Goal: Information Seeking & Learning: Learn about a topic

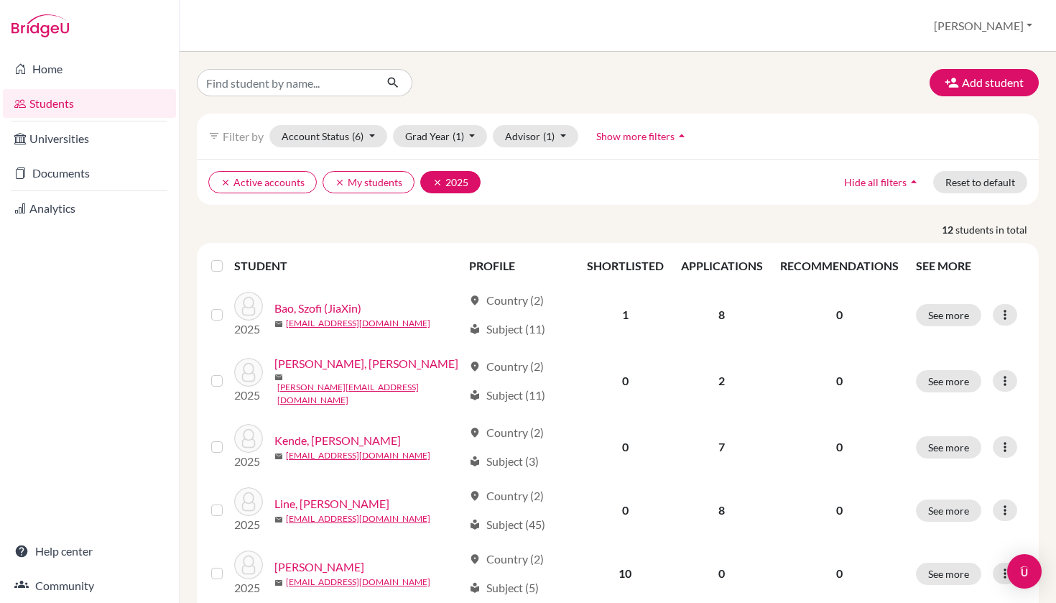
click at [434, 180] on icon "clear" at bounding box center [437, 182] width 10 height 10
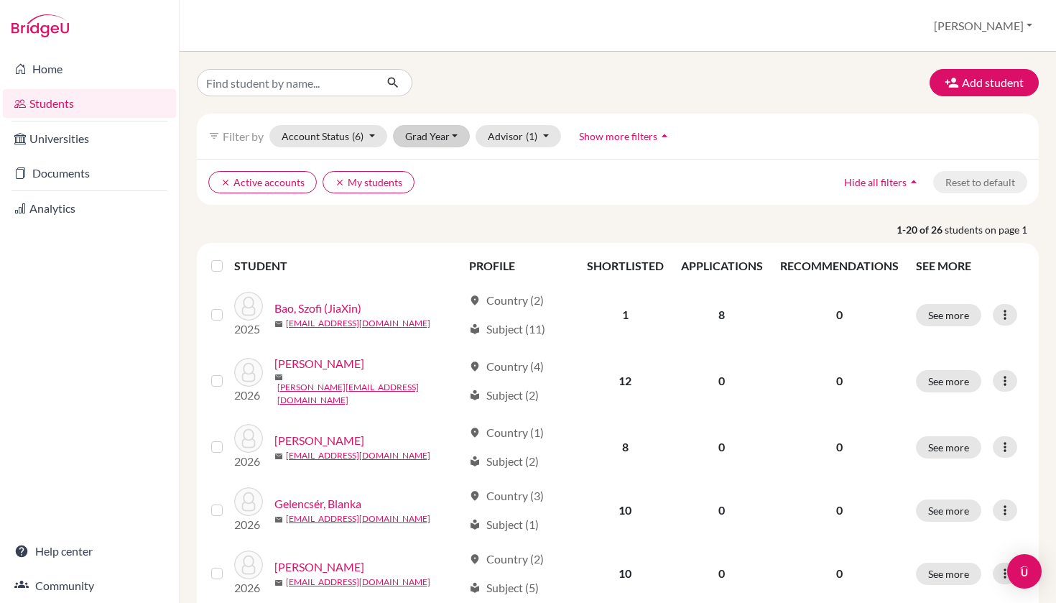
click at [445, 140] on button "Grad Year" at bounding box center [432, 136] width 78 height 22
click at [421, 166] on span "2026" at bounding box center [424, 166] width 26 height 17
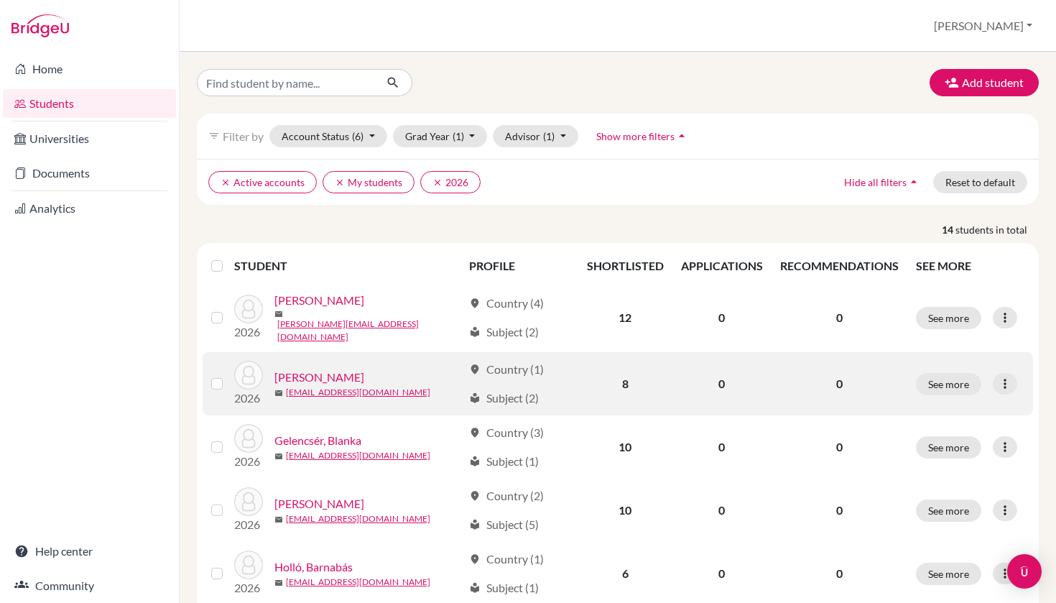
click at [316, 371] on link "[PERSON_NAME]" at bounding box center [319, 376] width 90 height 17
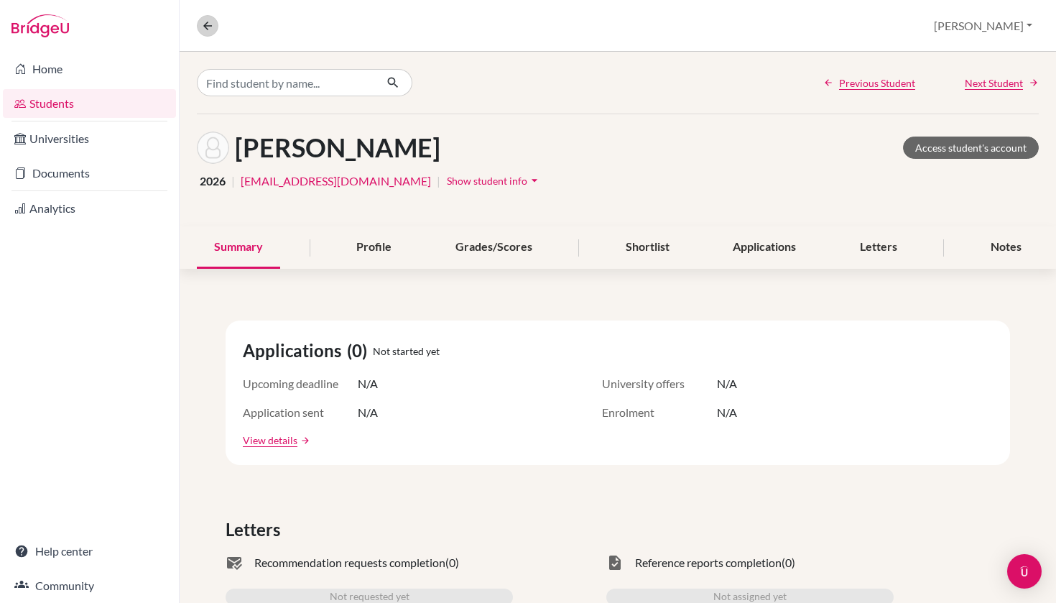
click at [208, 26] on icon at bounding box center [207, 25] width 13 height 13
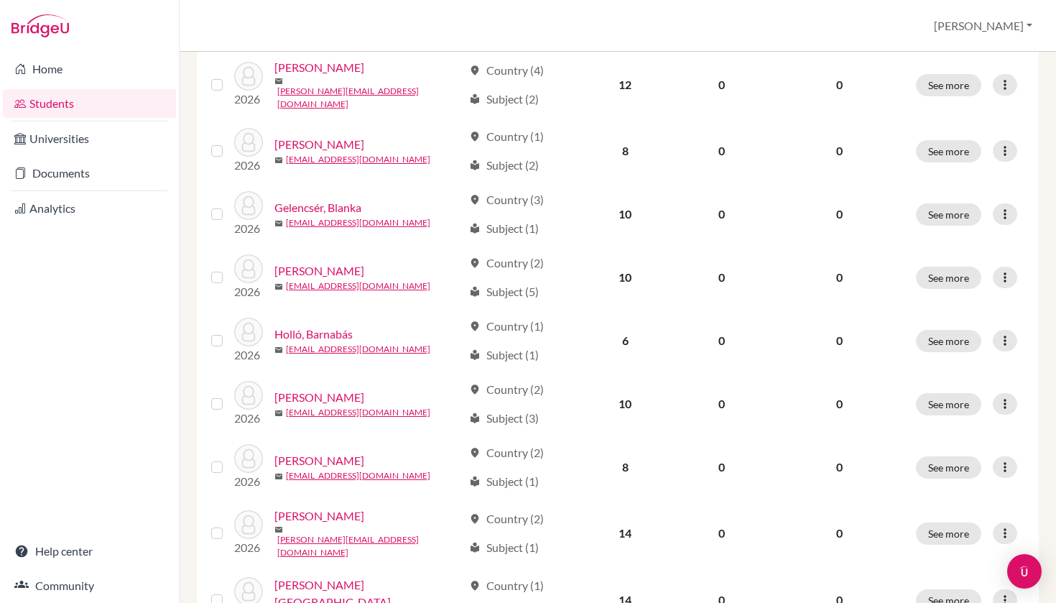
scroll to position [359, 0]
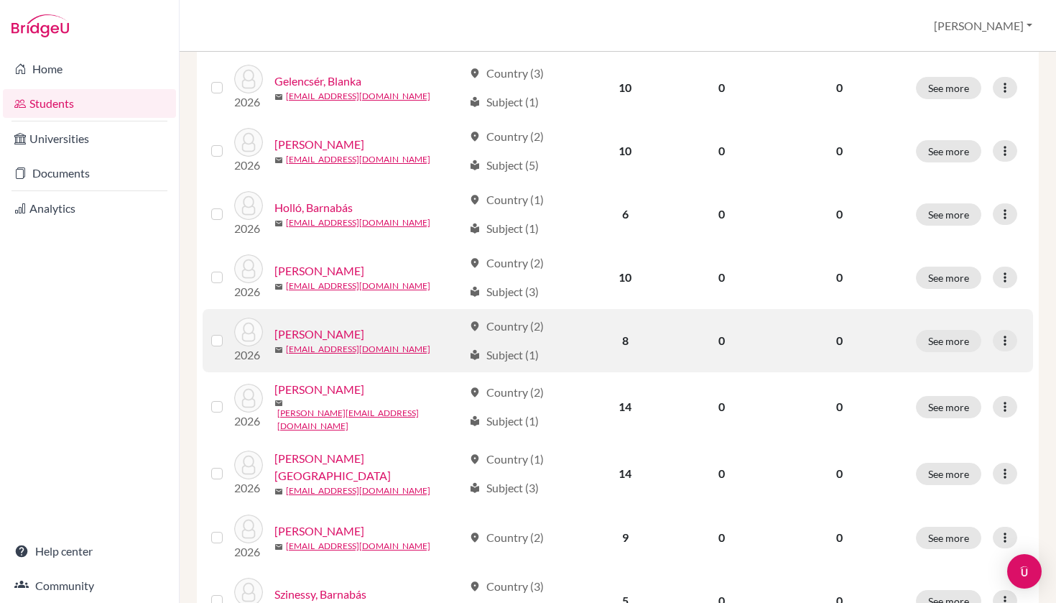
click at [332, 325] on link "[PERSON_NAME]" at bounding box center [319, 333] width 90 height 17
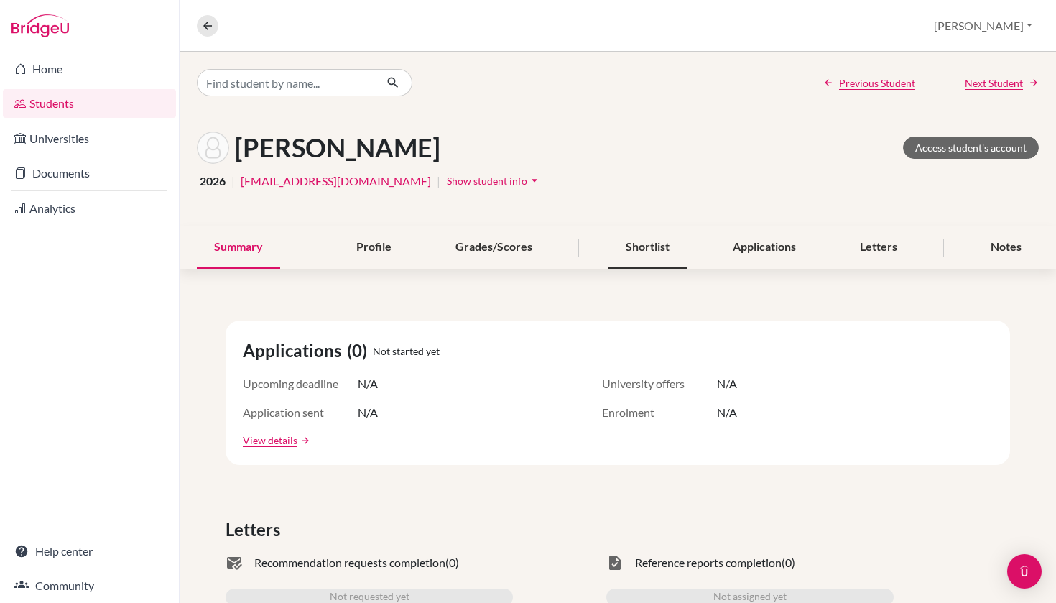
click at [639, 249] on div "Shortlist" at bounding box center [647, 247] width 78 height 42
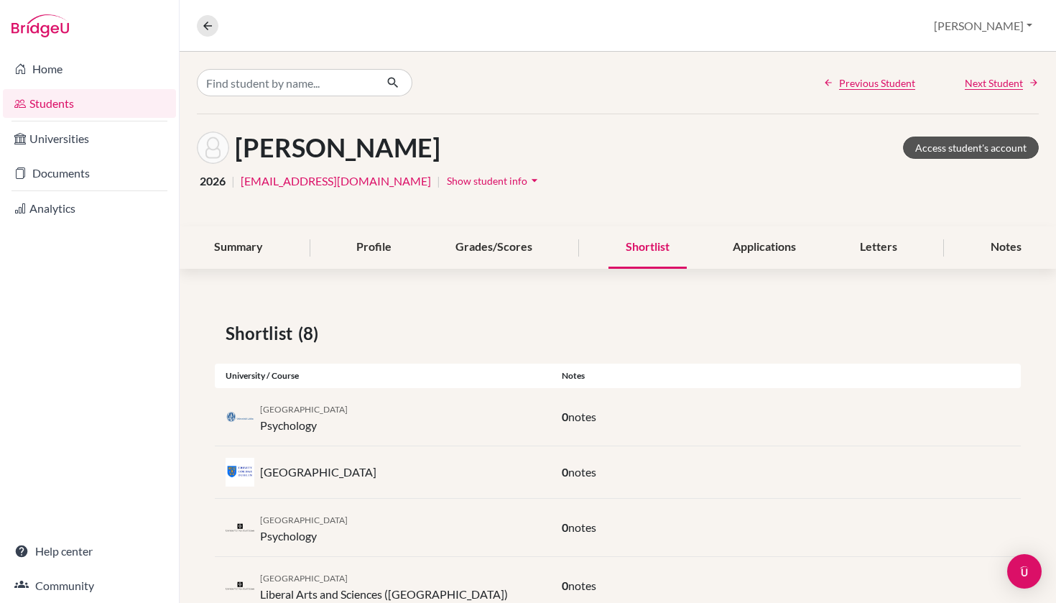
click at [978, 143] on link "Access student's account" at bounding box center [971, 147] width 136 height 22
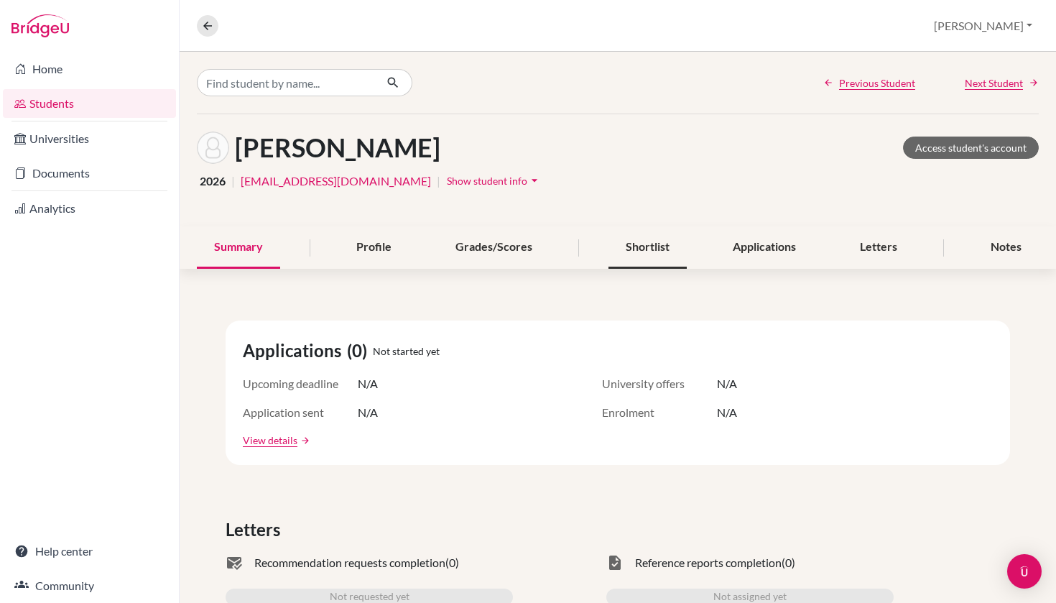
click at [656, 251] on div "Shortlist" at bounding box center [647, 247] width 78 height 42
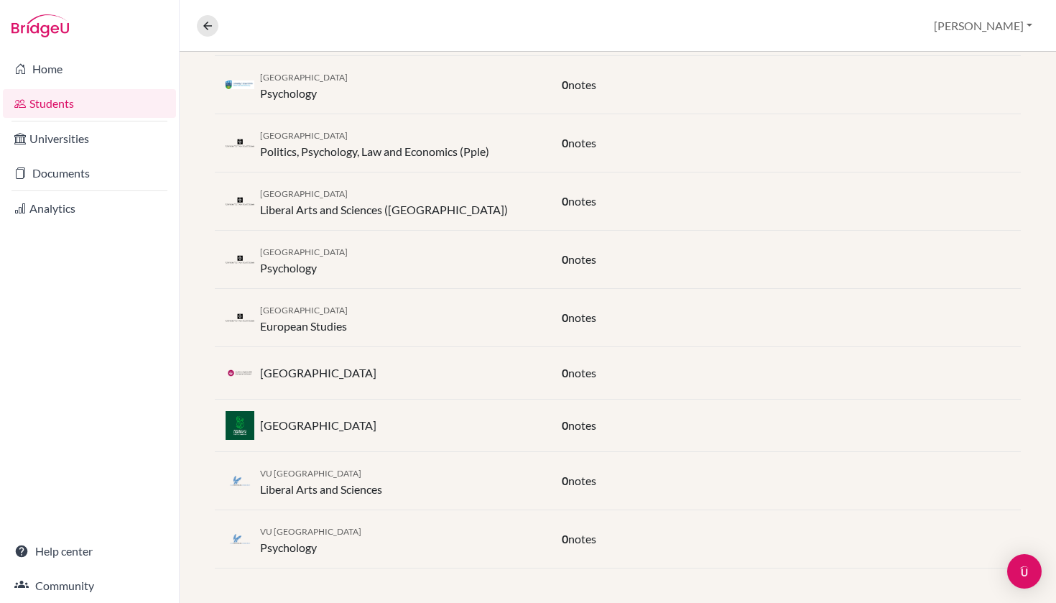
scroll to position [623, 0]
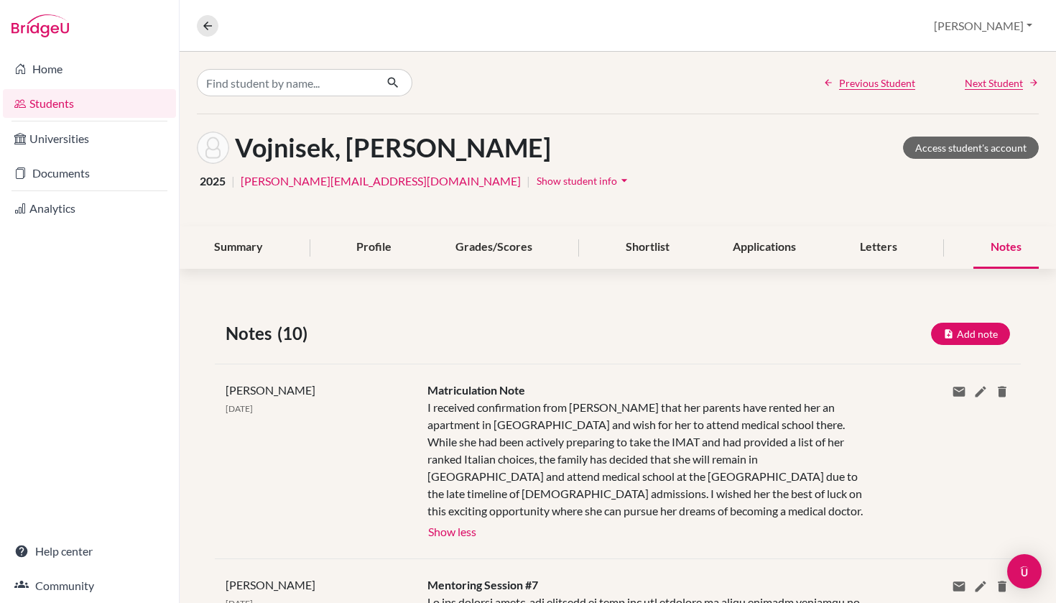
scroll to position [65, 0]
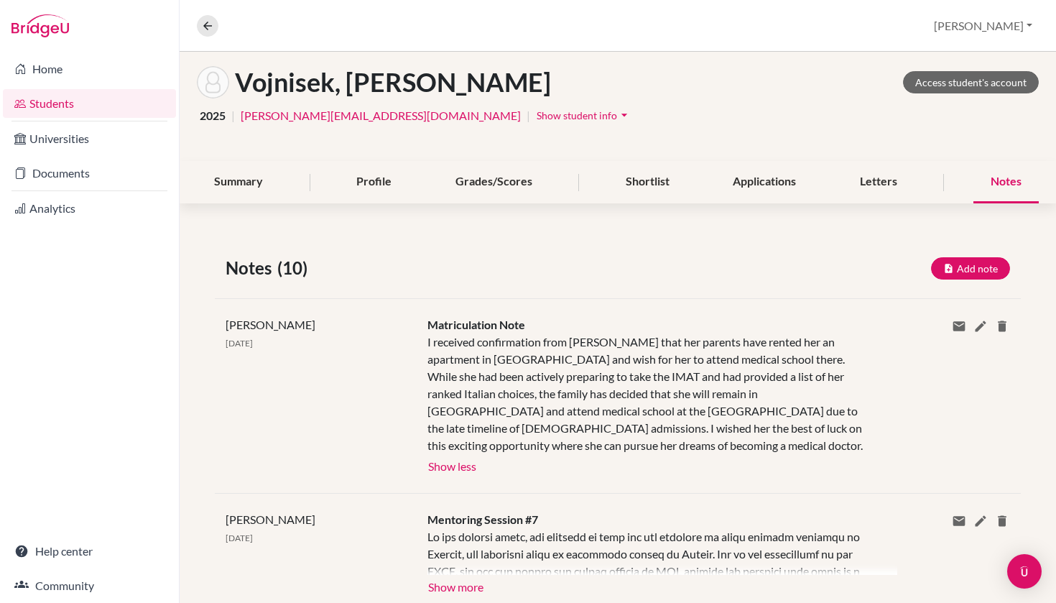
click at [114, 96] on link "Students" at bounding box center [89, 103] width 173 height 29
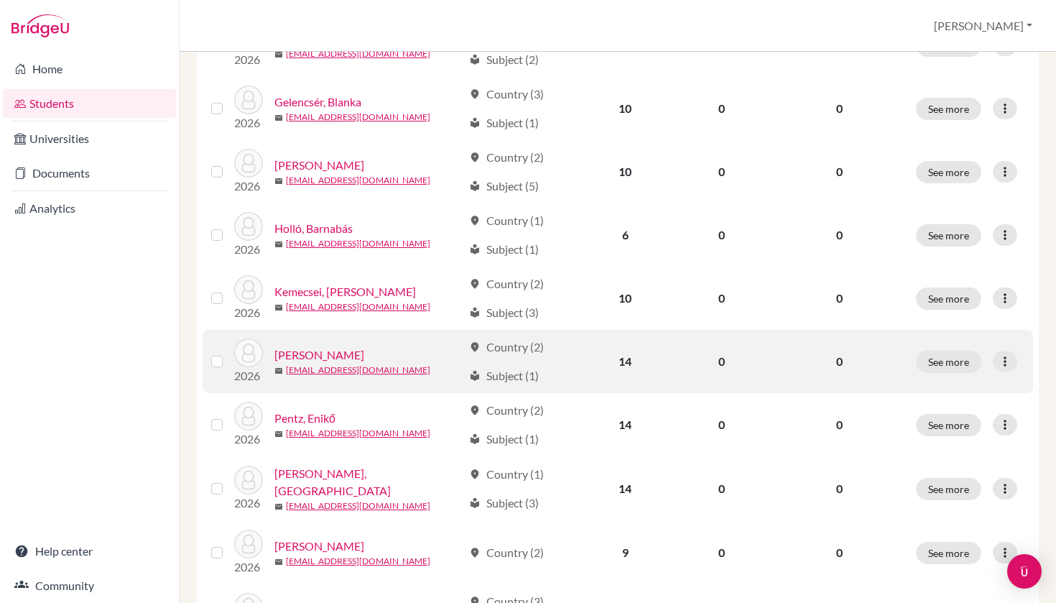
scroll to position [366, 0]
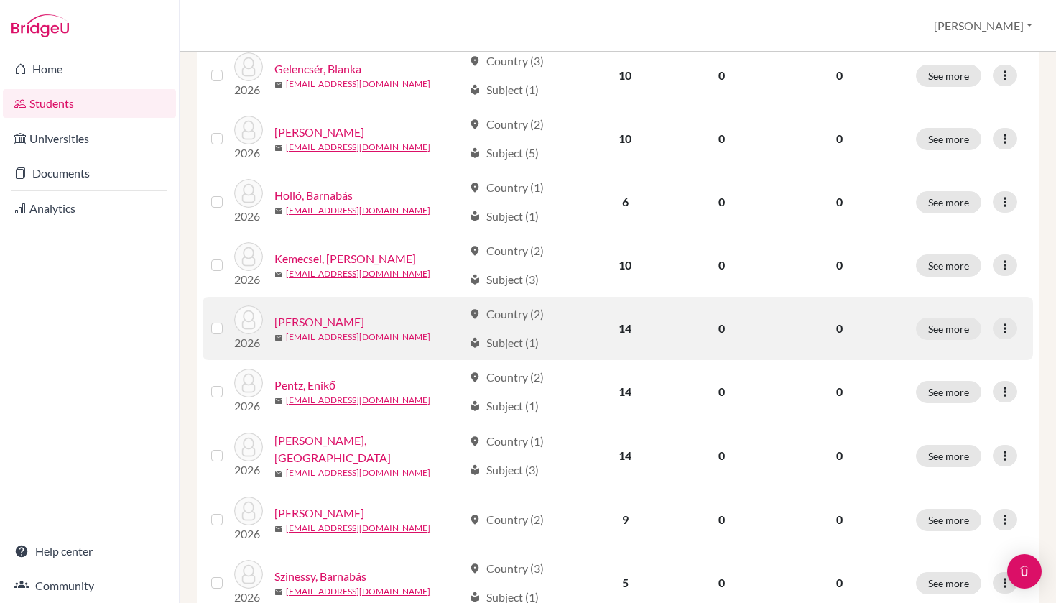
click at [346, 323] on link "[PERSON_NAME]" at bounding box center [319, 321] width 90 height 17
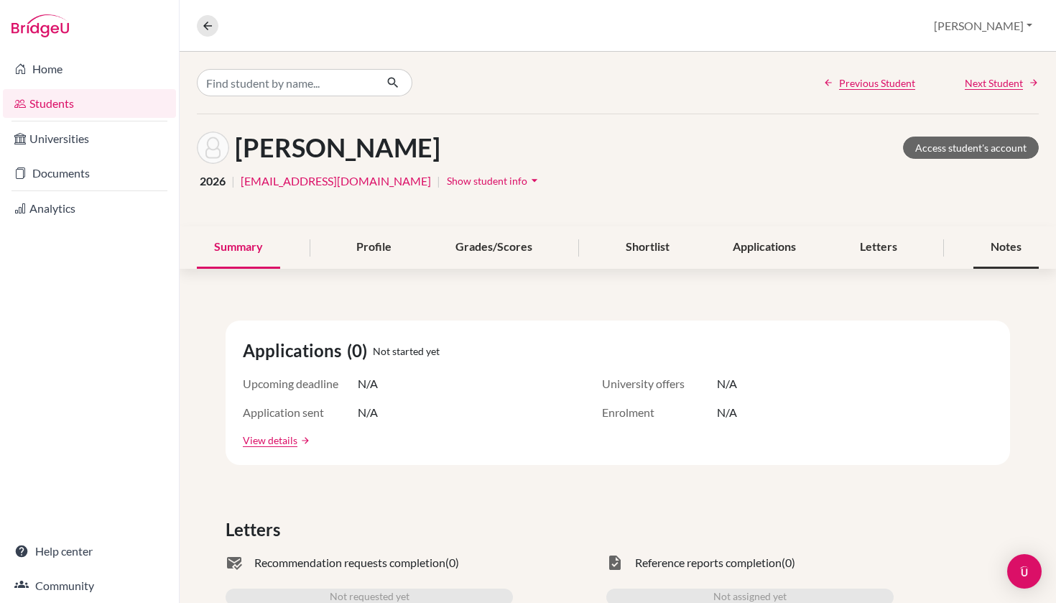
click at [1011, 246] on div "Notes" at bounding box center [1005, 247] width 65 height 42
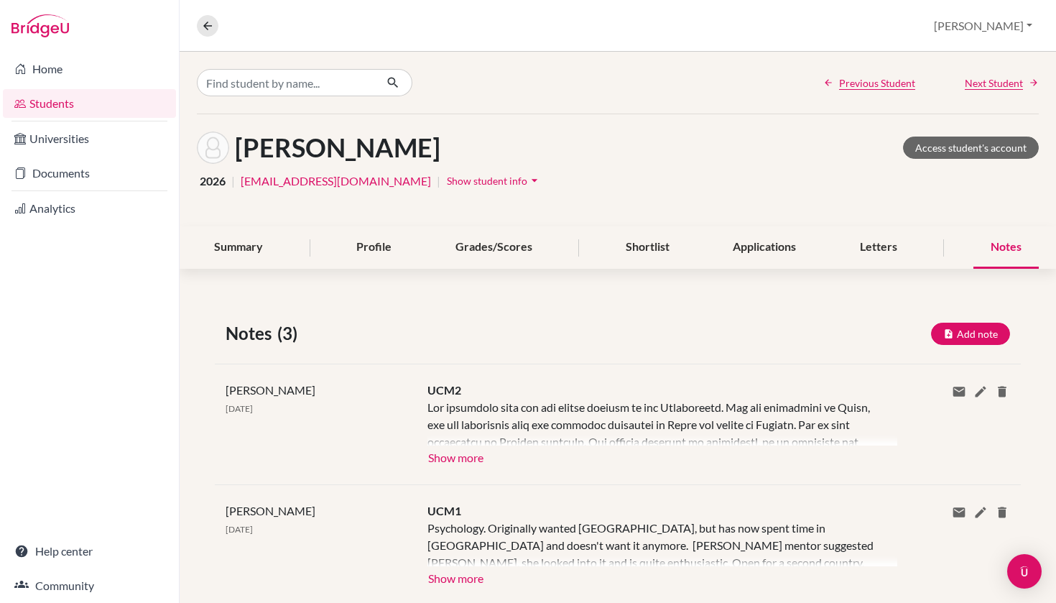
click at [472, 451] on button "Show more" at bounding box center [455, 456] width 57 height 22
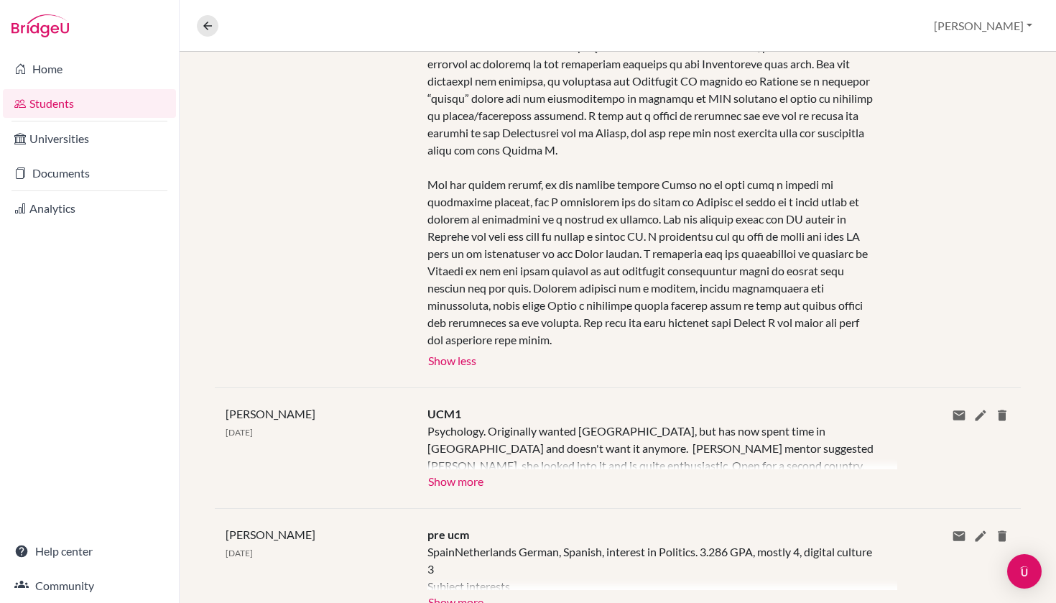
scroll to position [346, 0]
